Goal: Task Accomplishment & Management: Use online tool/utility

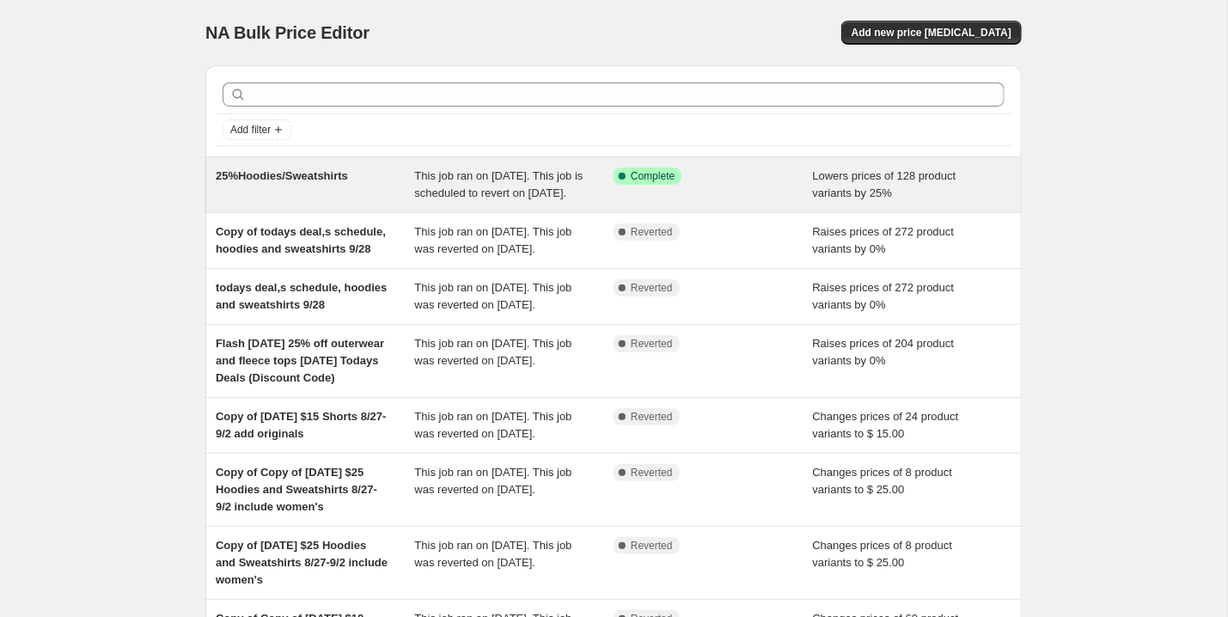
click at [289, 192] on div "25%Hoodies/Sweatshirts" at bounding box center [315, 185] width 199 height 34
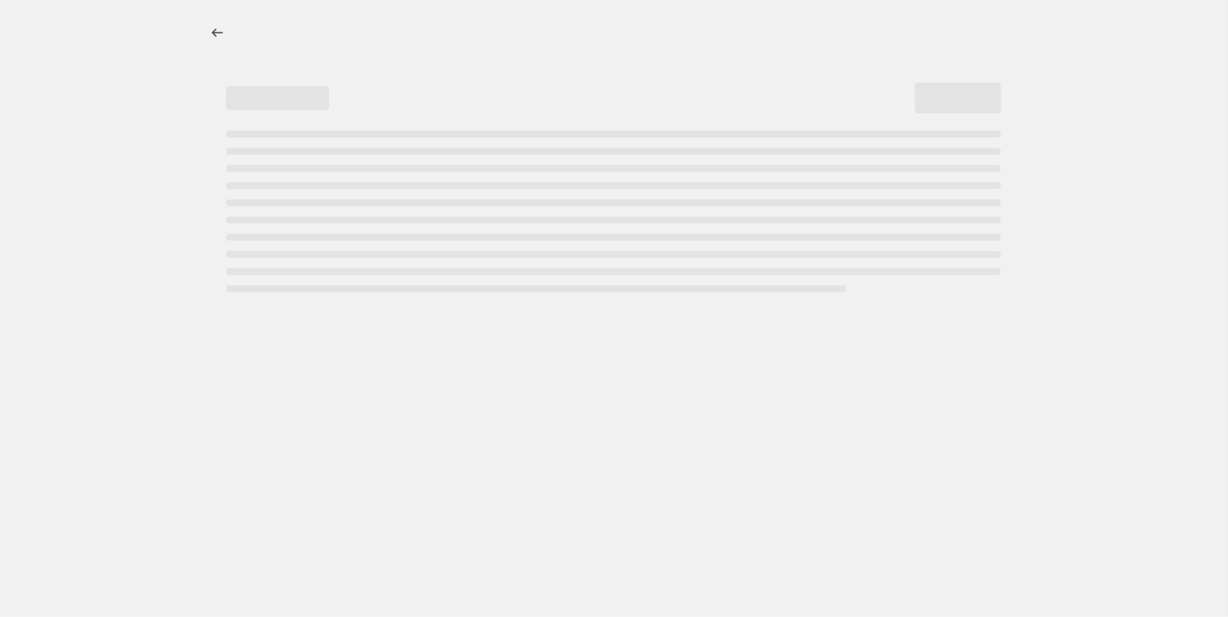
select select "percentage"
select select "no_change"
select select "collection"
select select "product_status"
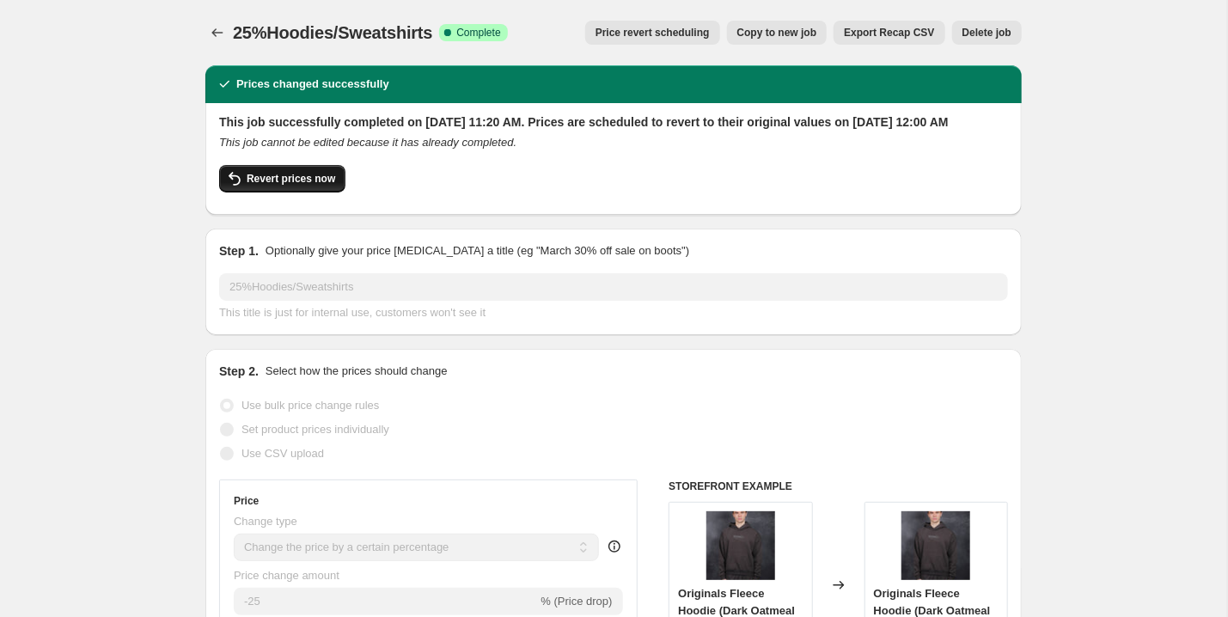
click at [290, 186] on span "Revert prices now" at bounding box center [291, 179] width 88 height 14
checkbox input "false"
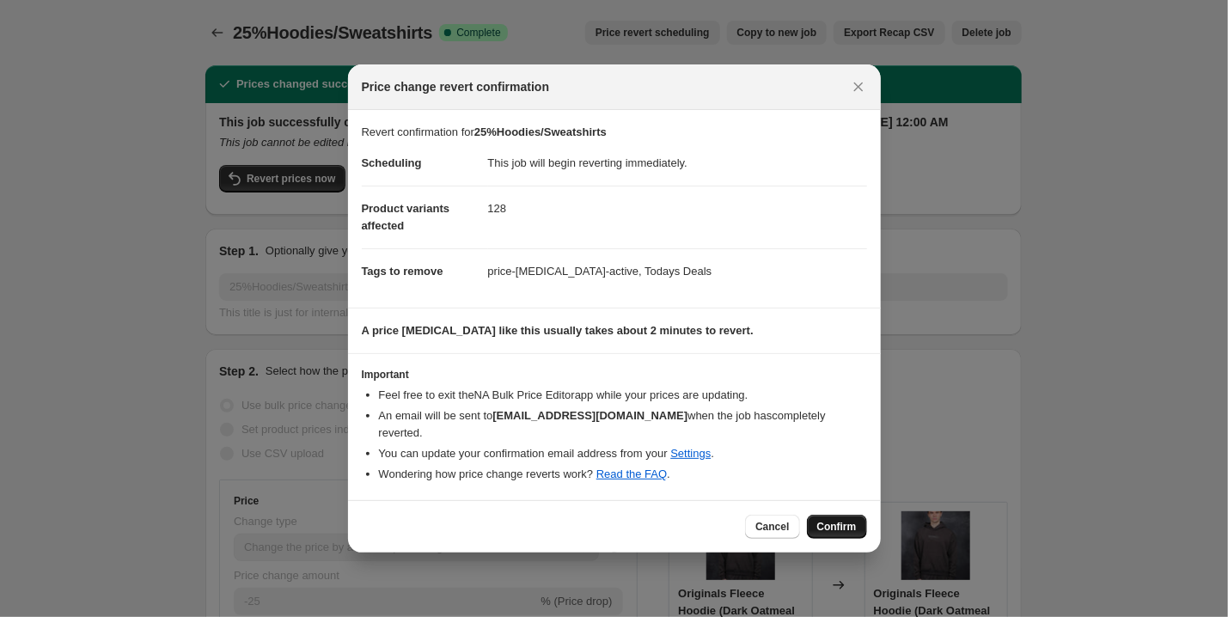
click at [834, 520] on span "Confirm" at bounding box center [837, 527] width 40 height 14
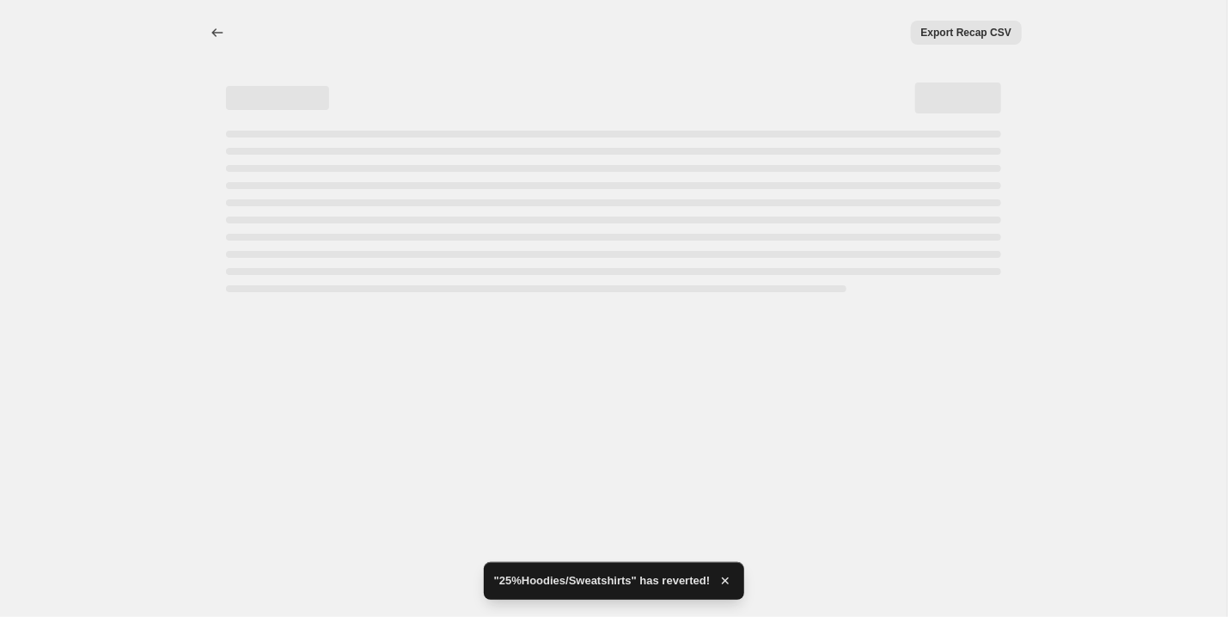
select select "percentage"
select select "no_change"
select select "collection"
select select "product_status"
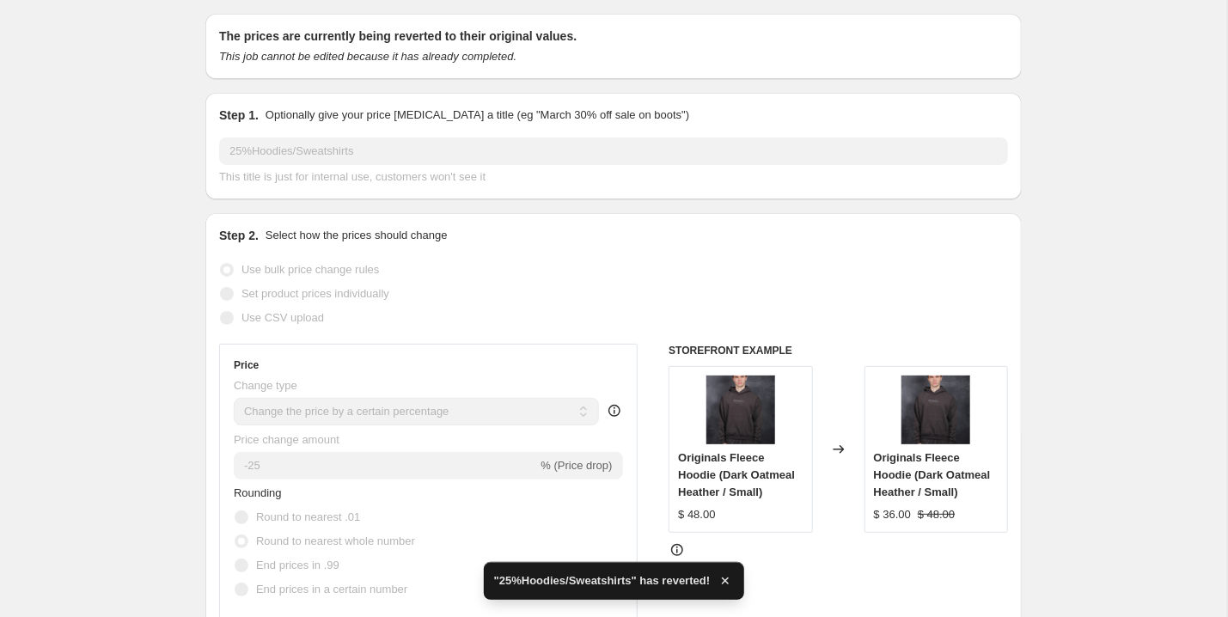
checkbox input "true"
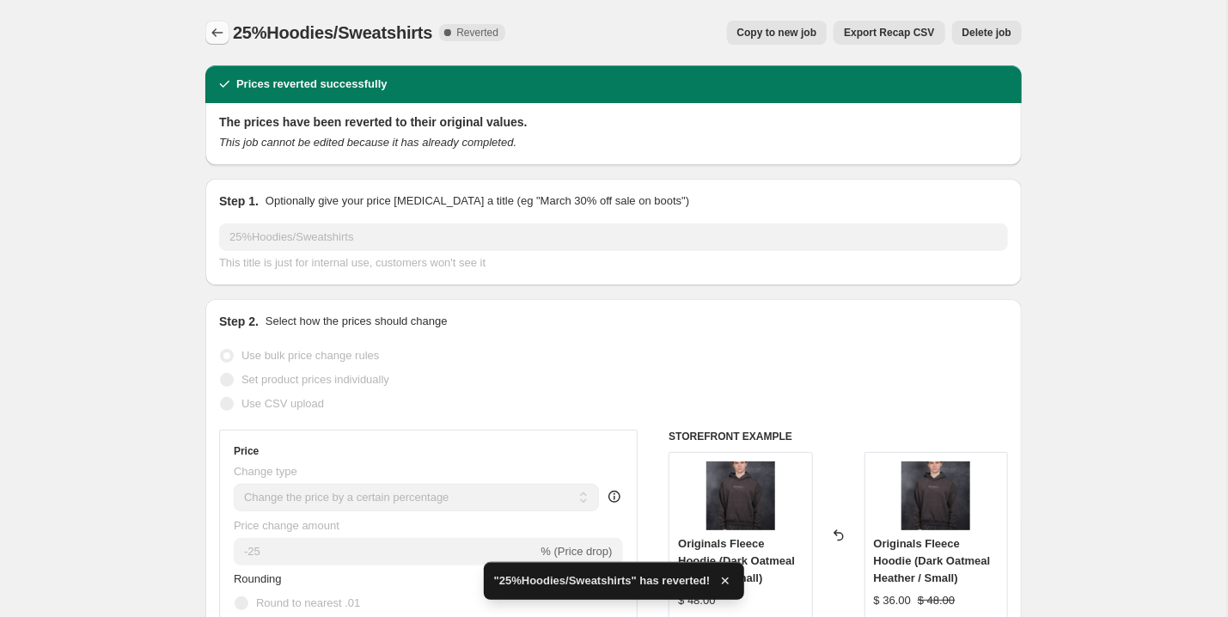
click at [217, 25] on icon "Price change jobs" at bounding box center [217, 32] width 17 height 17
